Goal: Task Accomplishment & Management: Use online tool/utility

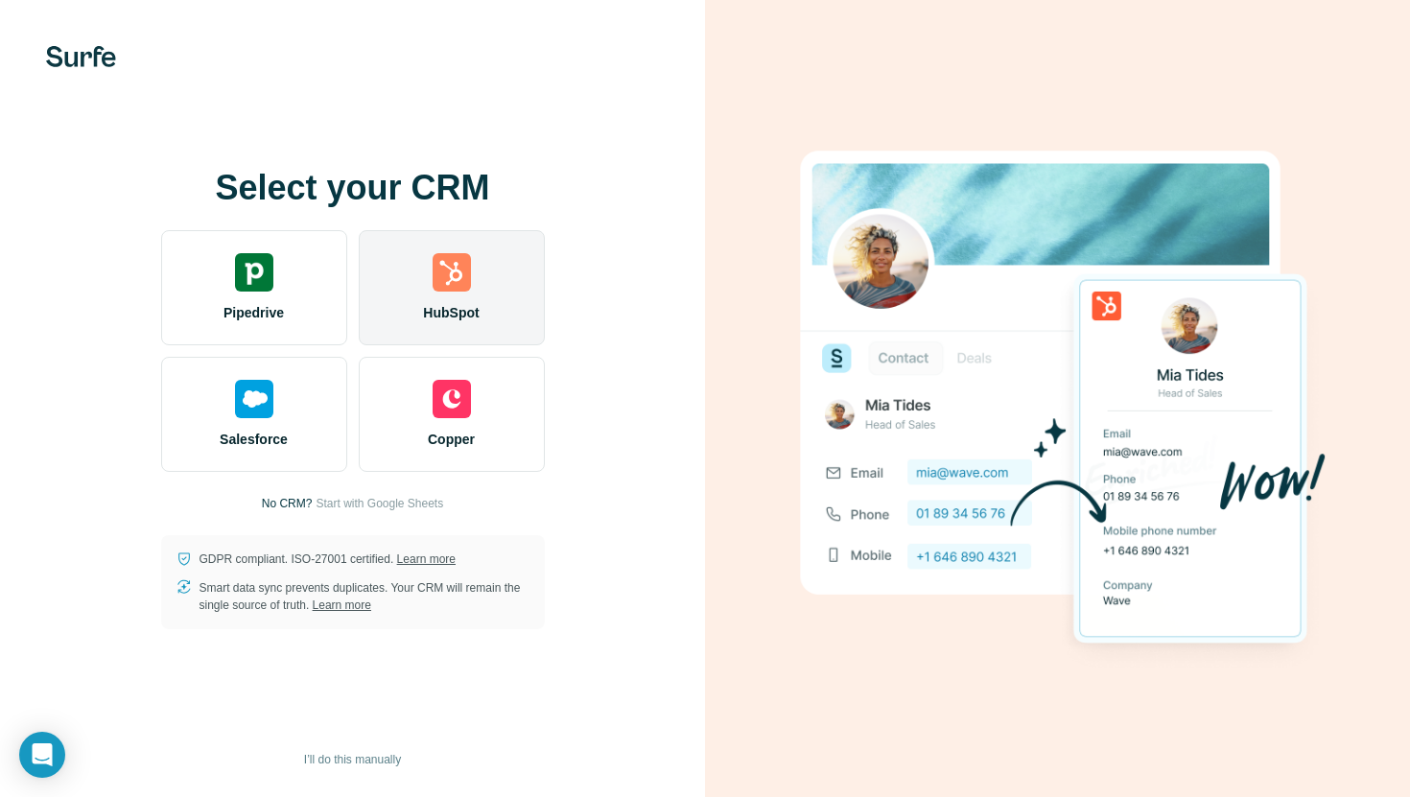
click at [390, 272] on div "HubSpot" at bounding box center [452, 287] width 186 height 115
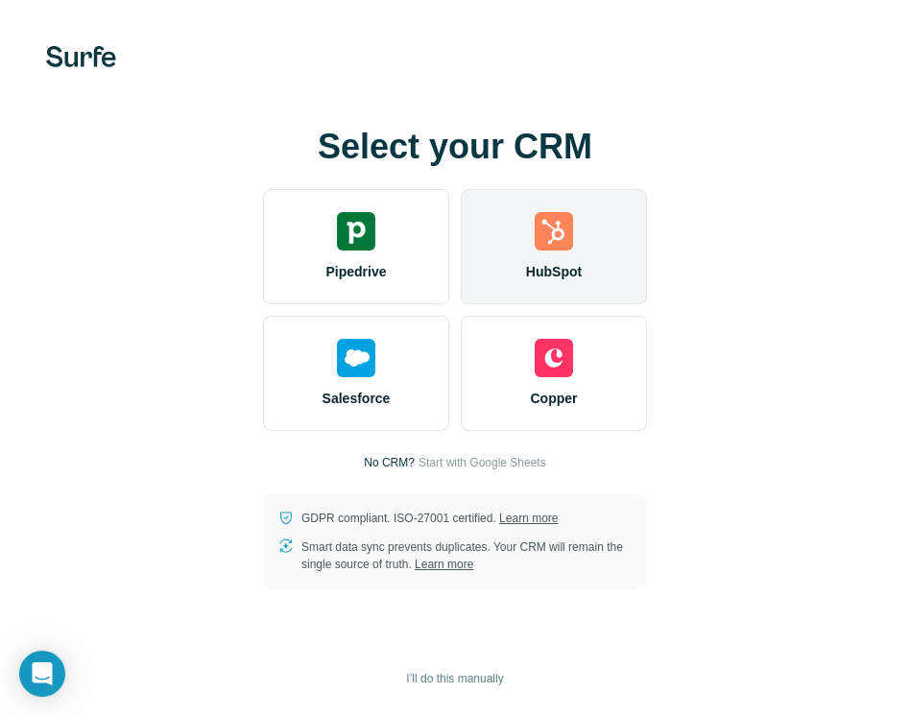
click at [534, 227] on img at bounding box center [553, 231] width 38 height 38
